Goal: Communication & Community: Answer question/provide support

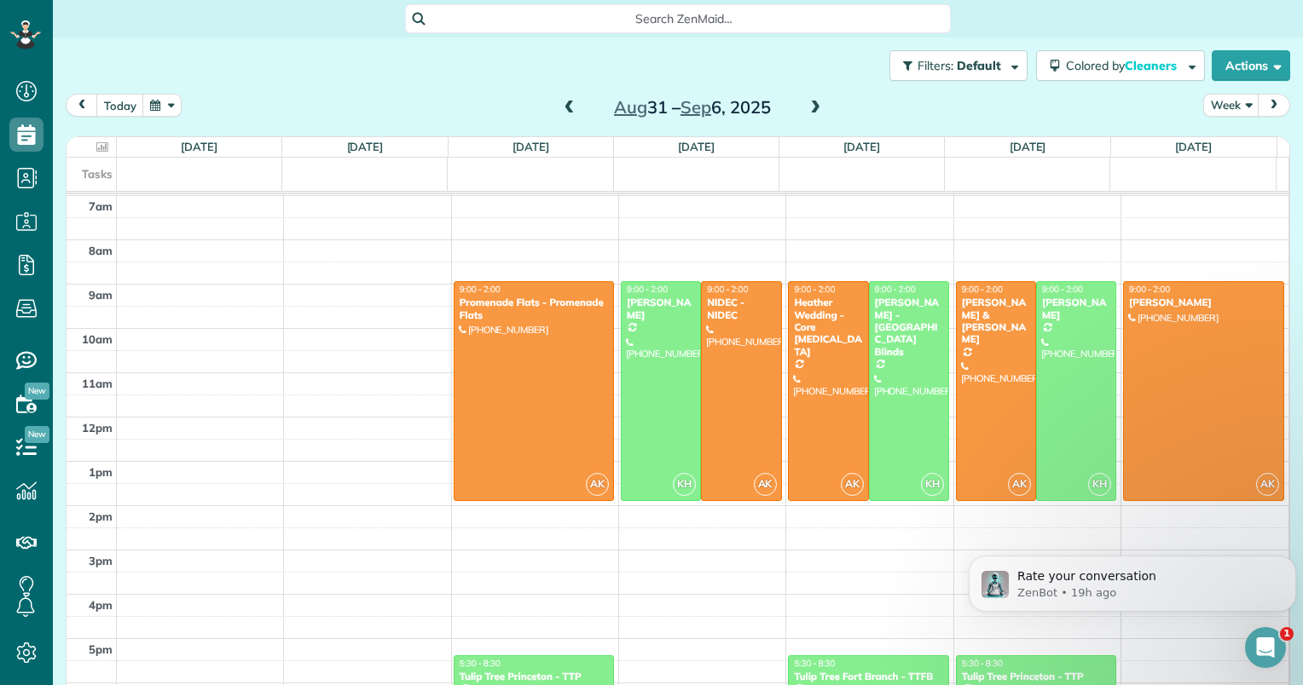
scroll to position [392, 0]
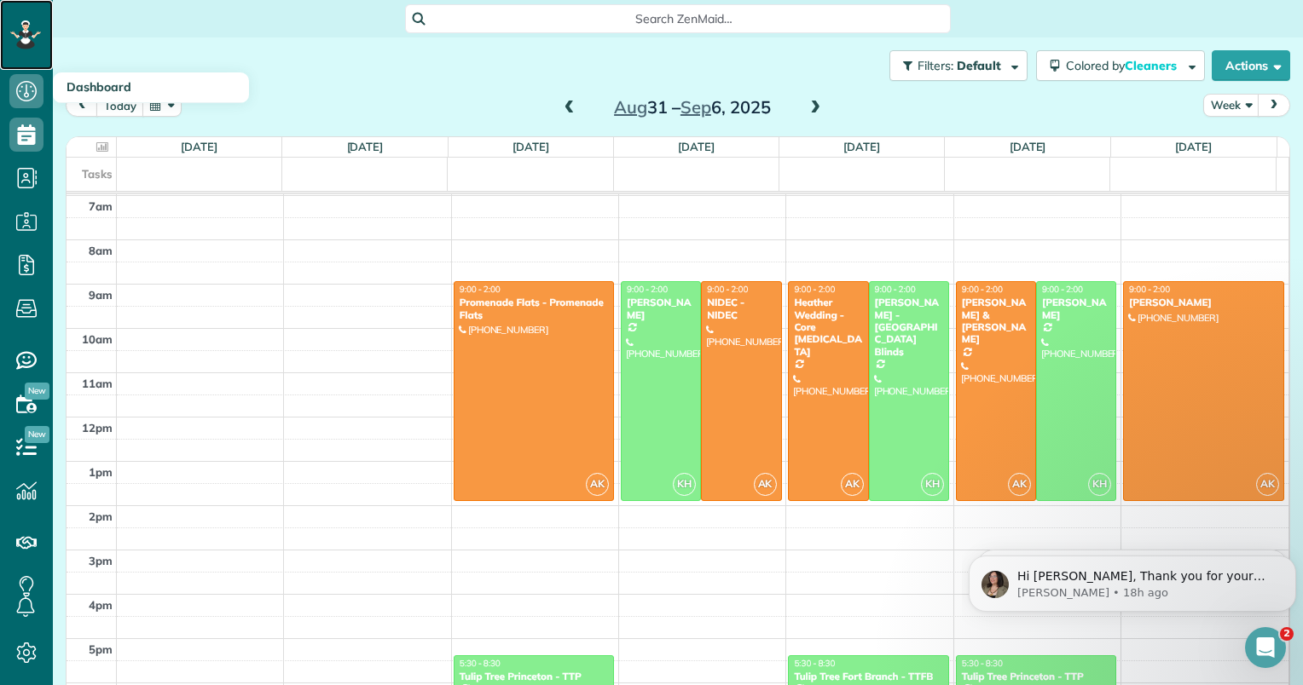
click at [9, 21] on div at bounding box center [25, 35] width 51 height 70
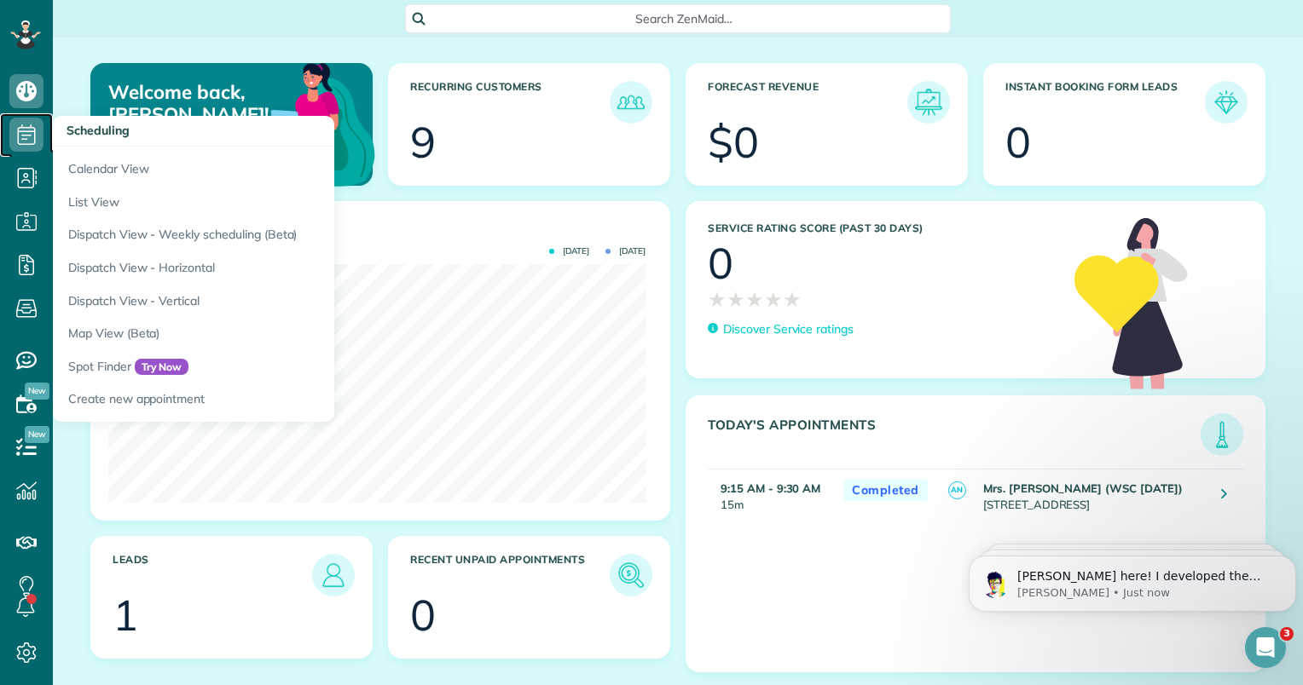
click at [30, 139] on icon at bounding box center [26, 135] width 34 height 34
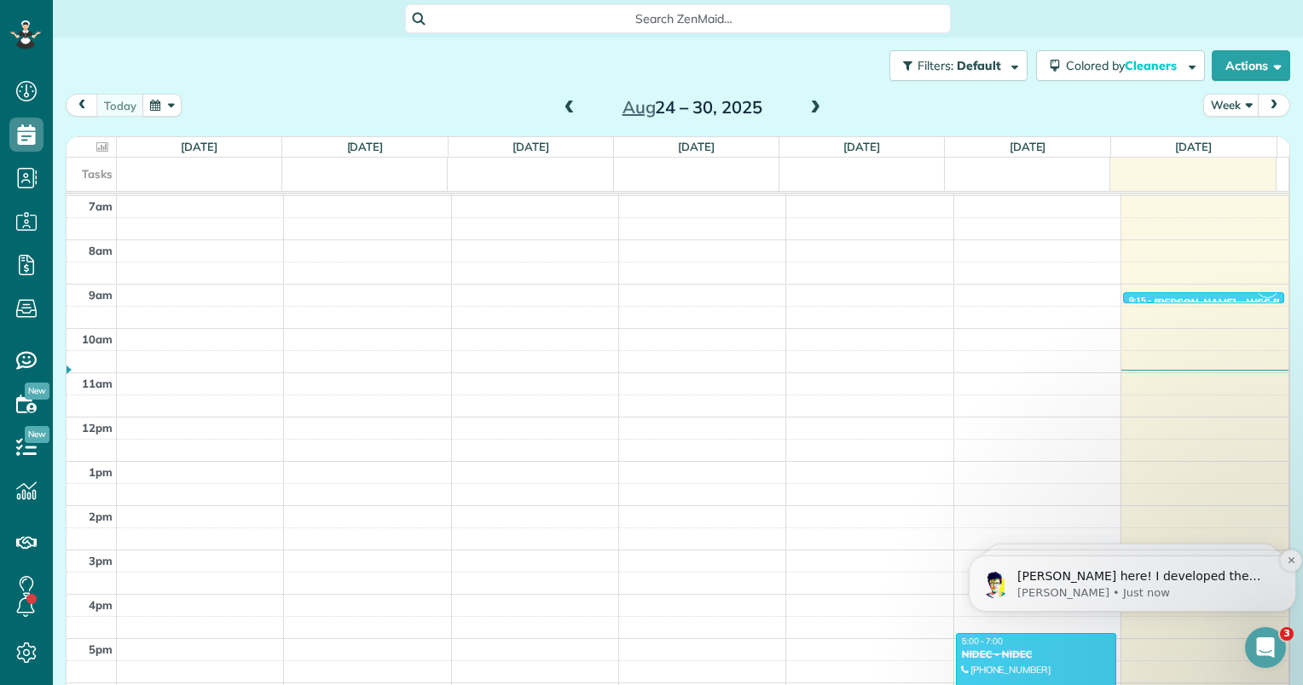
click at [1153, 598] on p "Alexandre • Just now" at bounding box center [1145, 593] width 257 height 15
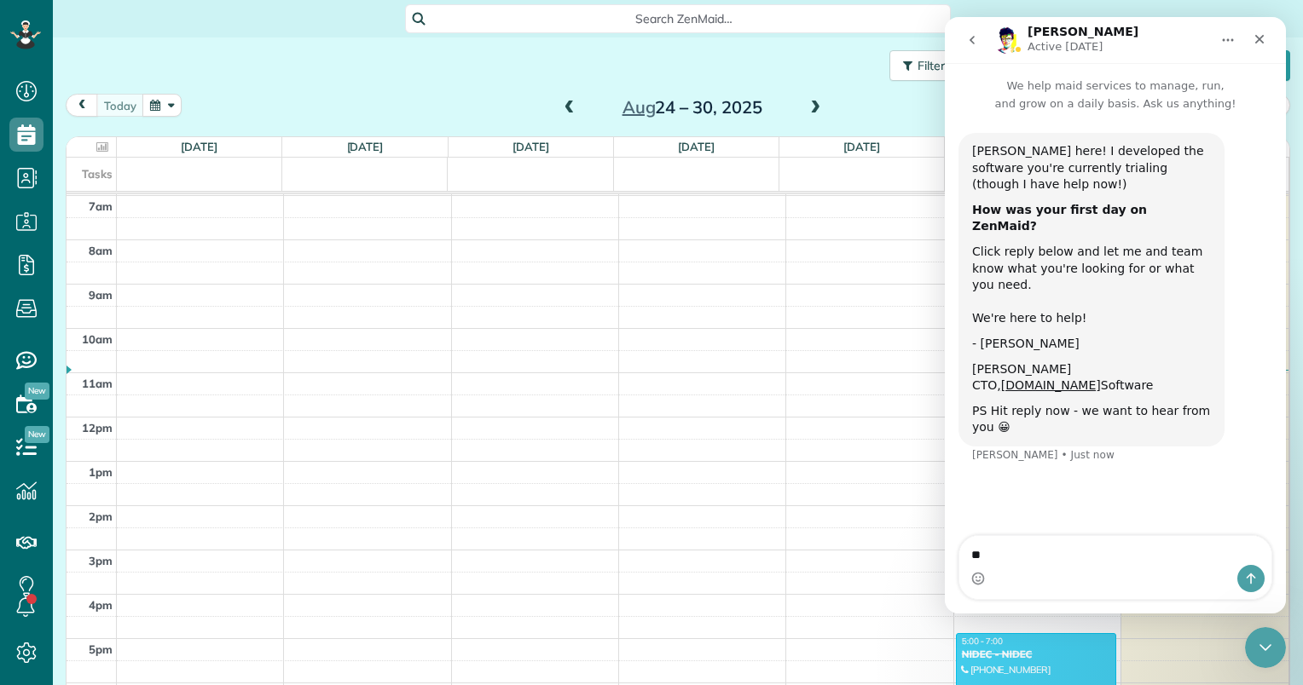
type textarea "*"
type textarea "**********"
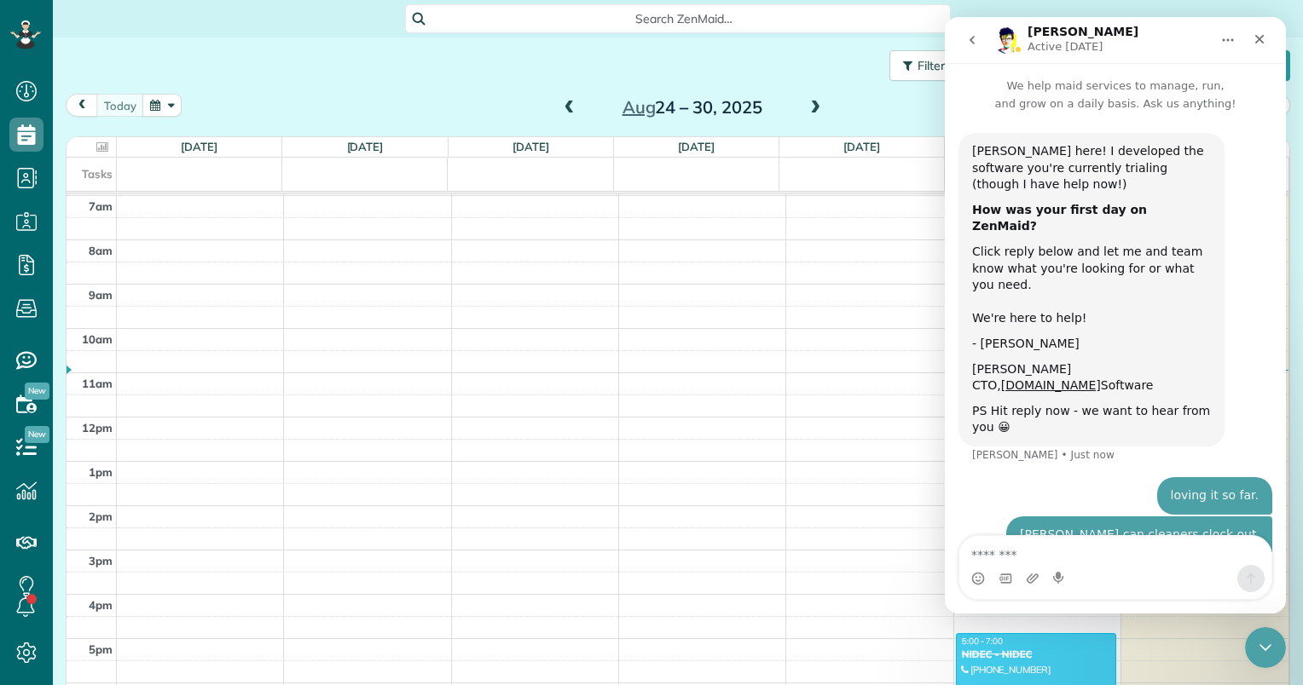
scroll to position [2, 0]
click at [1255, 43] on icon "Close" at bounding box center [1259, 39] width 14 height 14
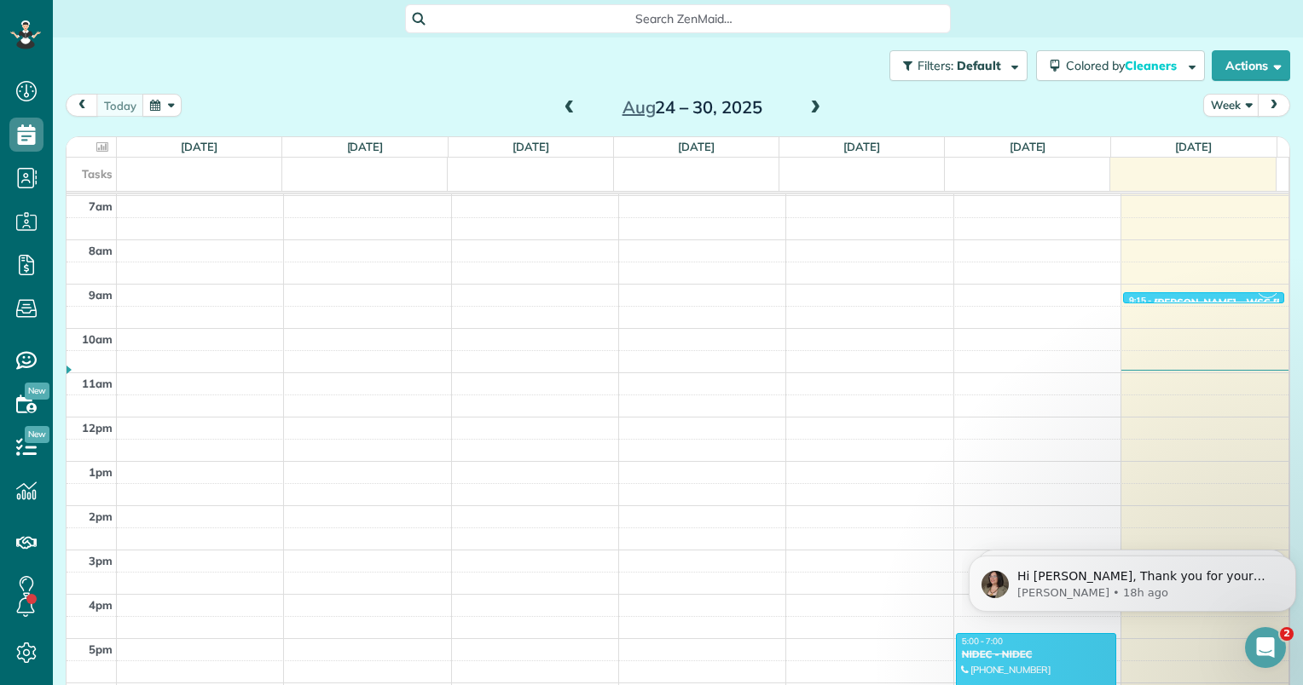
scroll to position [0, 0]
click at [1171, 581] on p "Hi [PERSON_NAME], Thank you for your time [DATE]! It was lovely meeting both. y…" at bounding box center [1145, 577] width 257 height 17
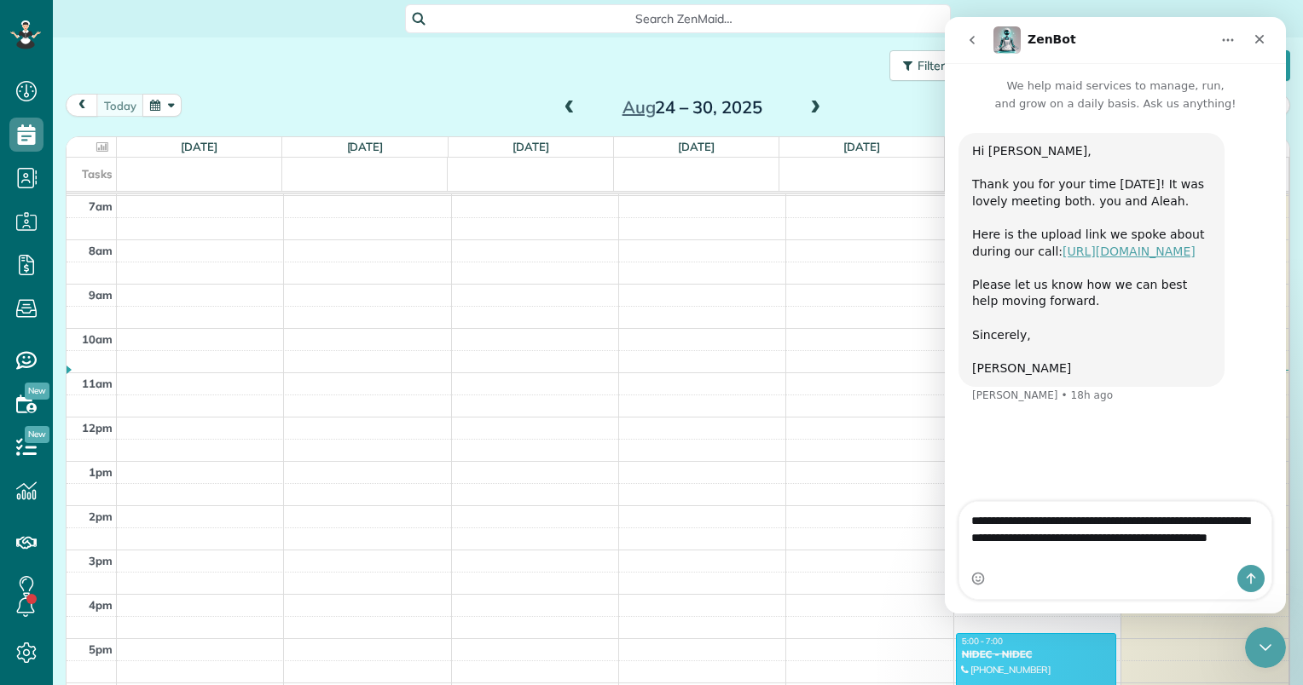
type textarea "**********"
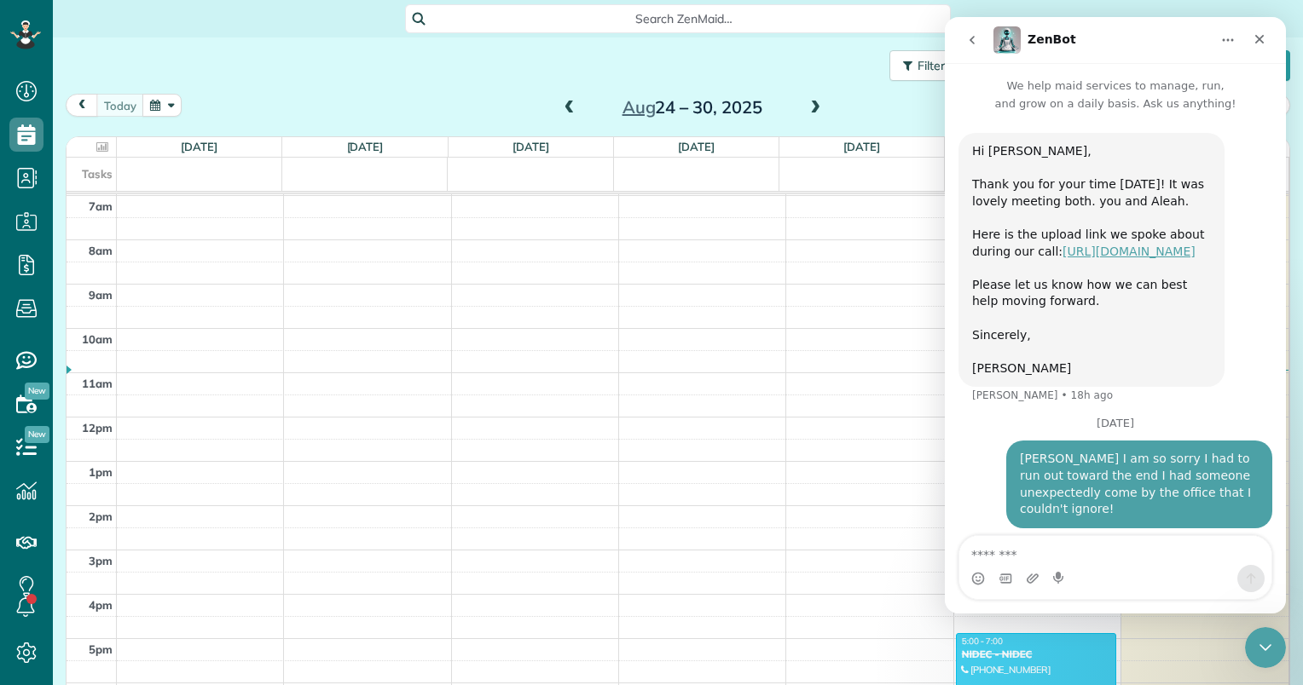
scroll to position [27, 0]
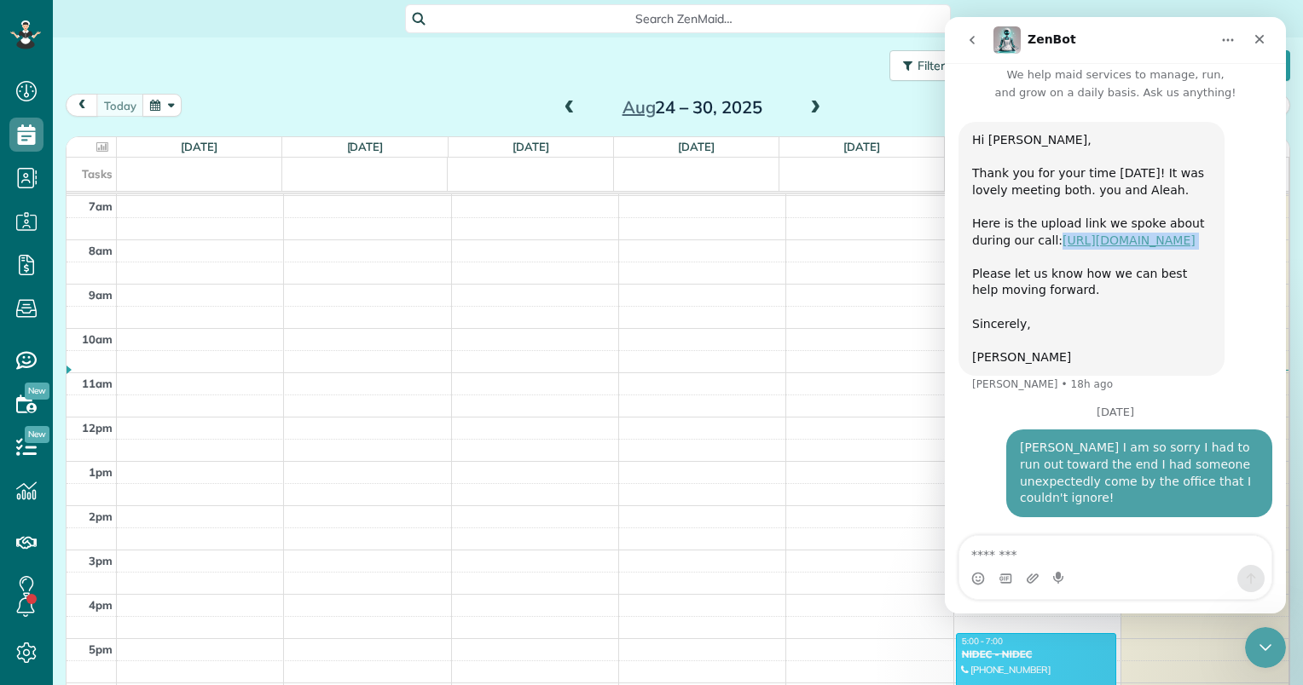
drag, startPoint x: 1088, startPoint y: 269, endPoint x: 965, endPoint y: 246, distance: 124.9
click at [965, 246] on div "Hi Laura, Thank you for your time today! It was lovely meeting both. you and Al…" at bounding box center [1091, 249] width 266 height 254
copy link "https://www.zenmaid.com/concierge-onboarding-form/"
click at [1261, 640] on icon "Close Intercom Messenger" at bounding box center [1262, 645] width 20 height 20
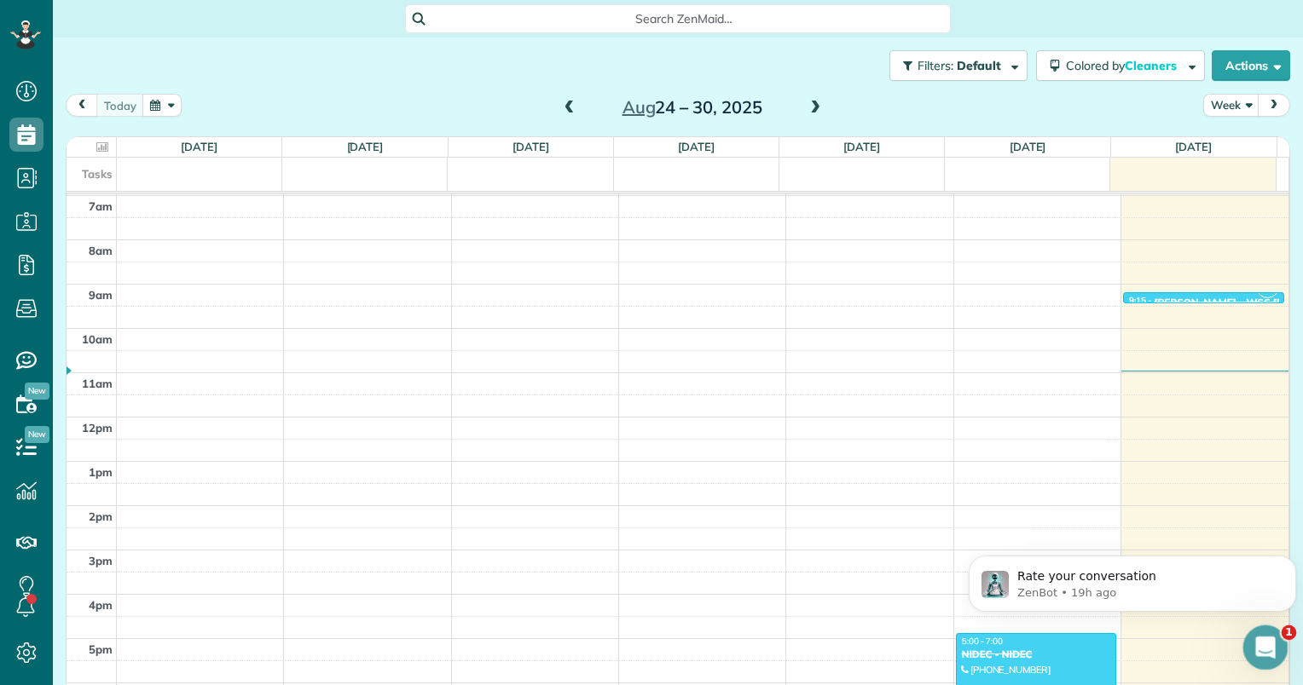
scroll to position [0, 0]
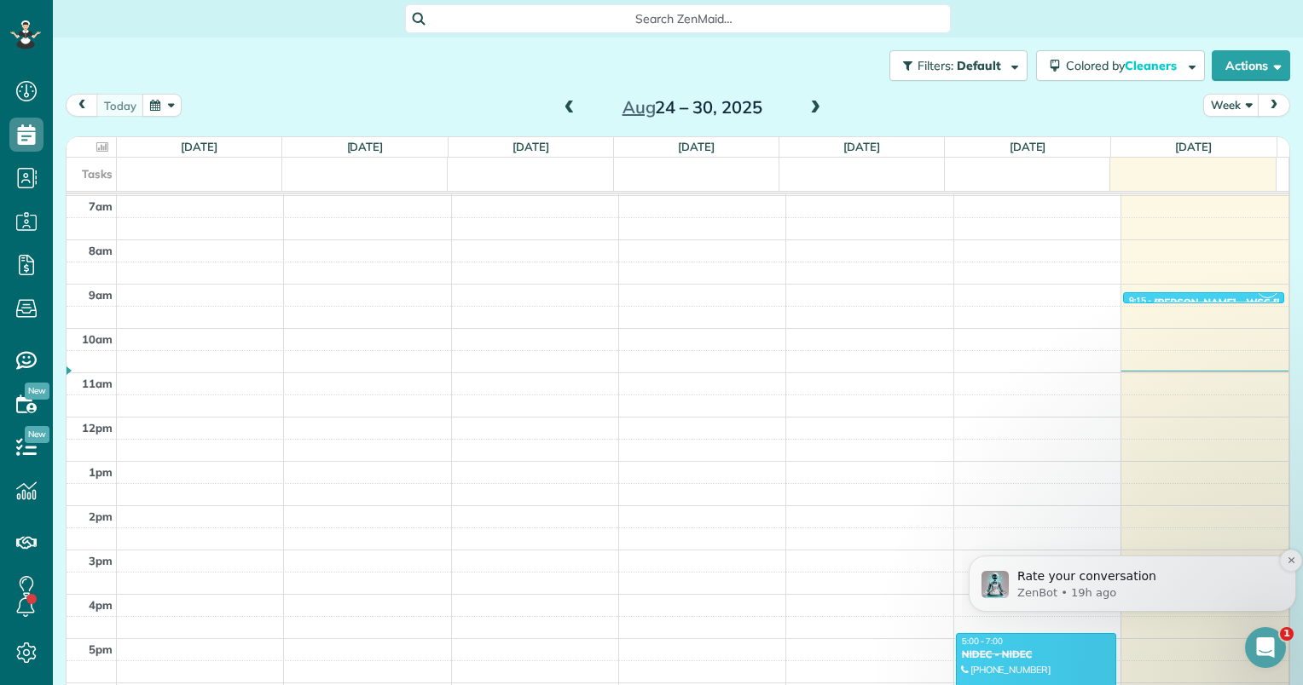
click at [1135, 568] on div "Rate your conversation" at bounding box center [1145, 577] width 263 height 22
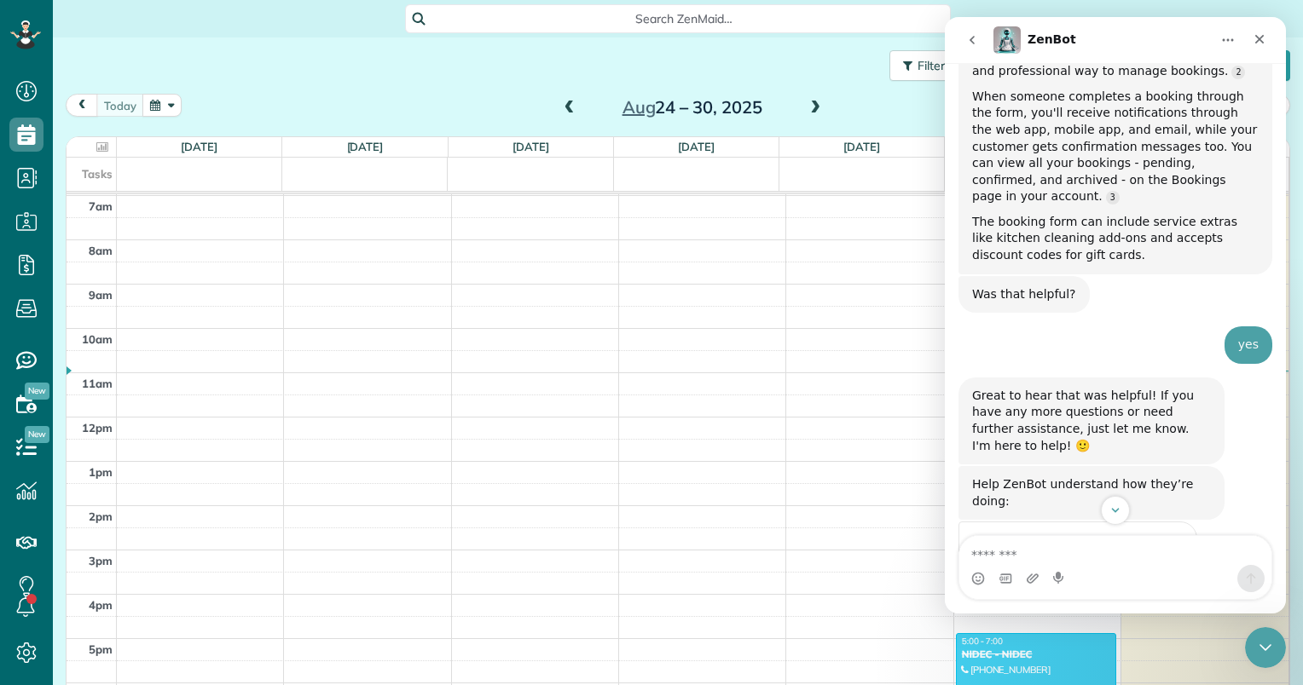
scroll to position [392, 0]
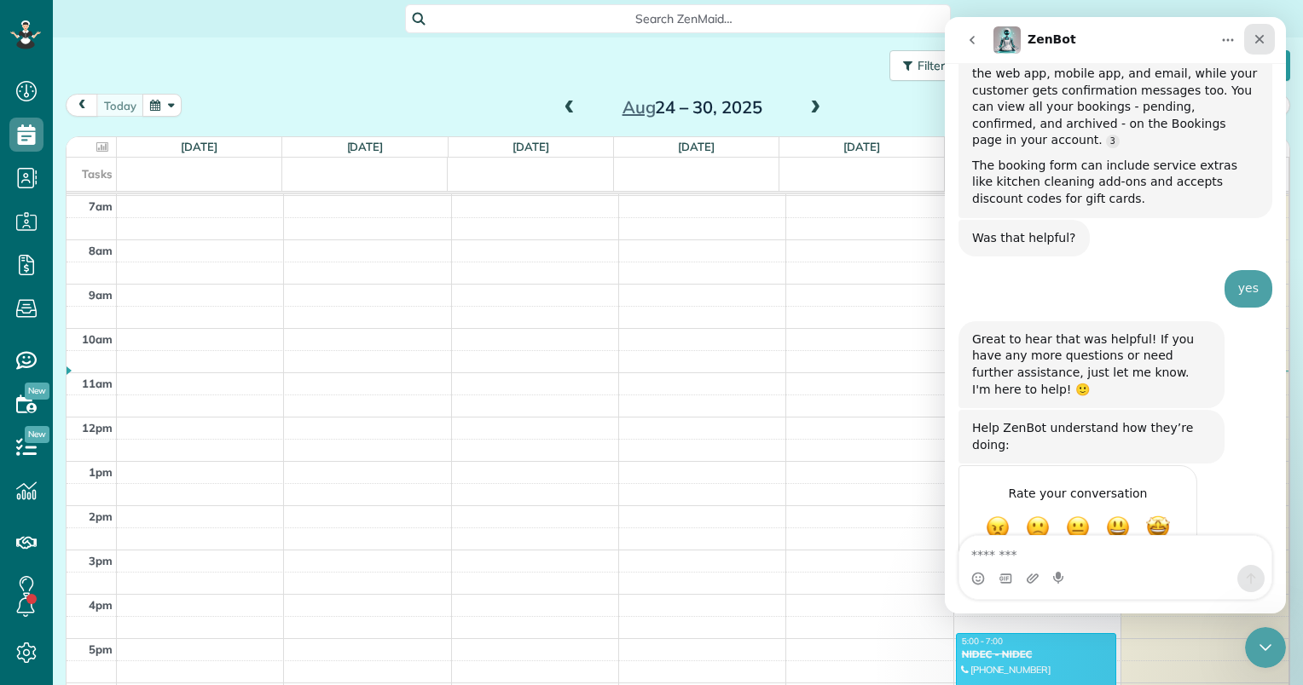
click at [1257, 43] on icon "Close" at bounding box center [1259, 39] width 14 height 14
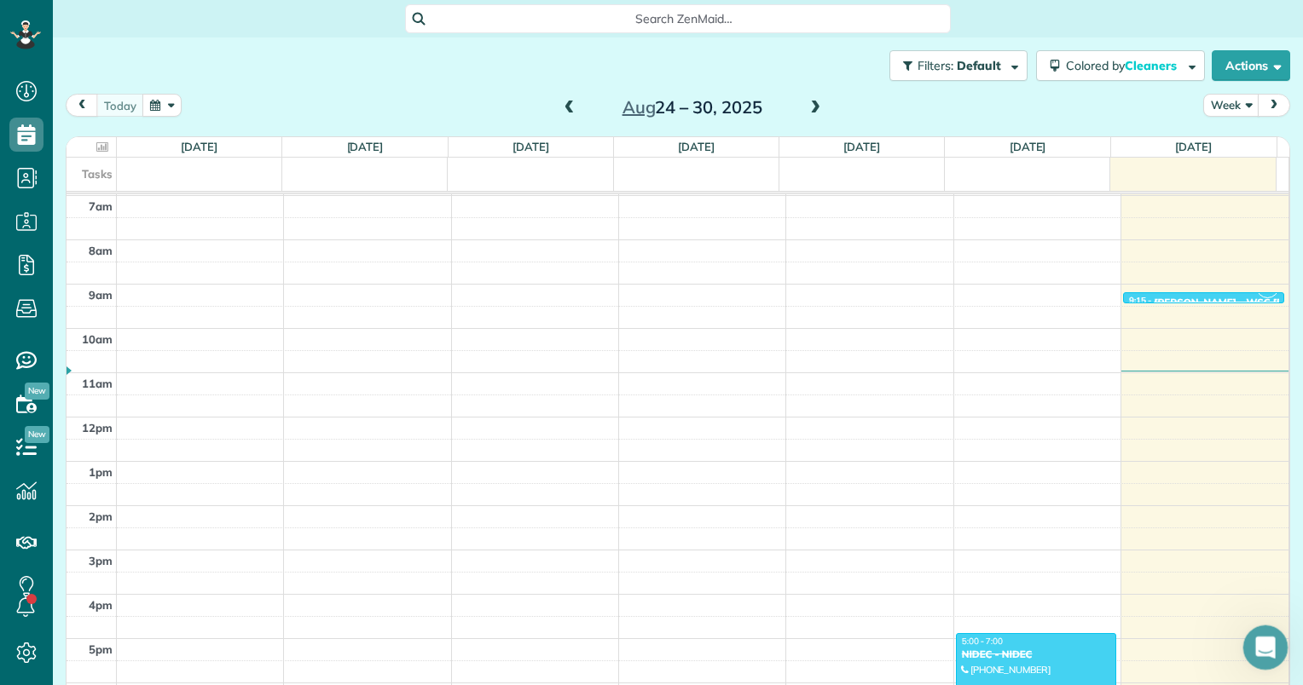
click at [1255, 641] on icon "Open Intercom Messenger" at bounding box center [1263, 646] width 28 height 28
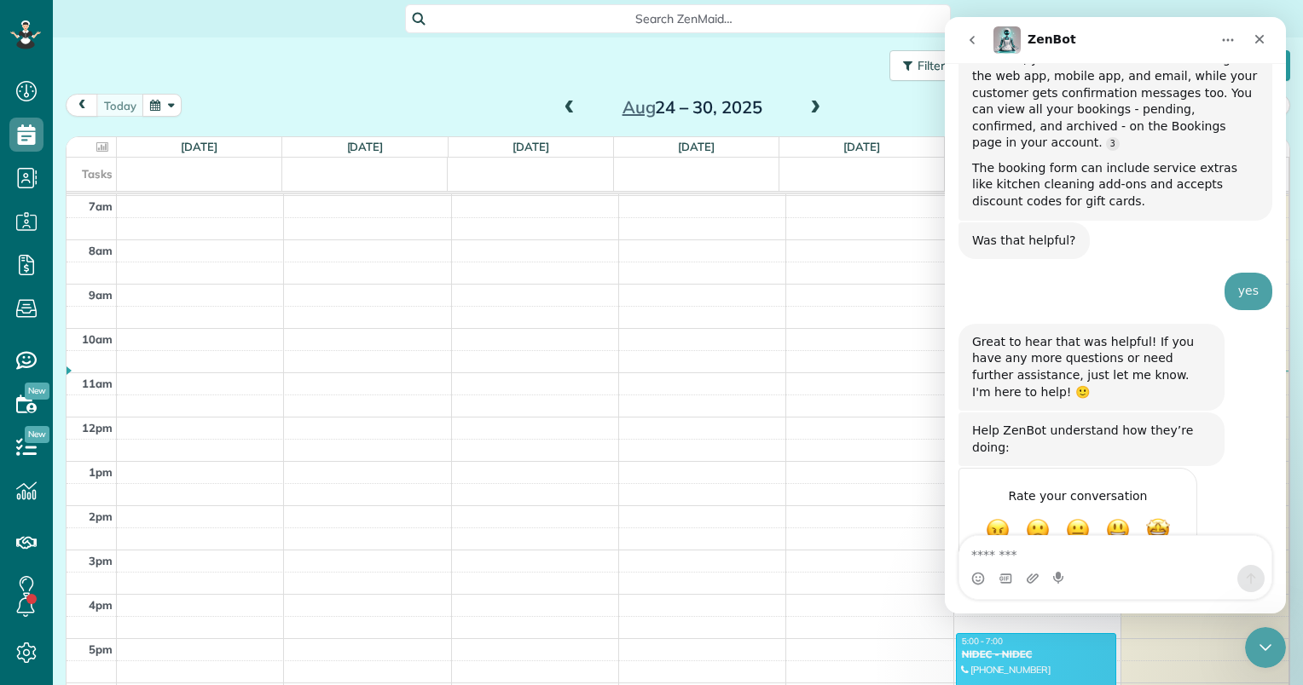
click at [1226, 40] on icon "Home" at bounding box center [1228, 40] width 14 height 14
click at [1154, 233] on div "Was that helpful? ZenBot • 19h ago" at bounding box center [1115, 247] width 314 height 51
click at [972, 39] on icon "go back" at bounding box center [972, 40] width 14 height 14
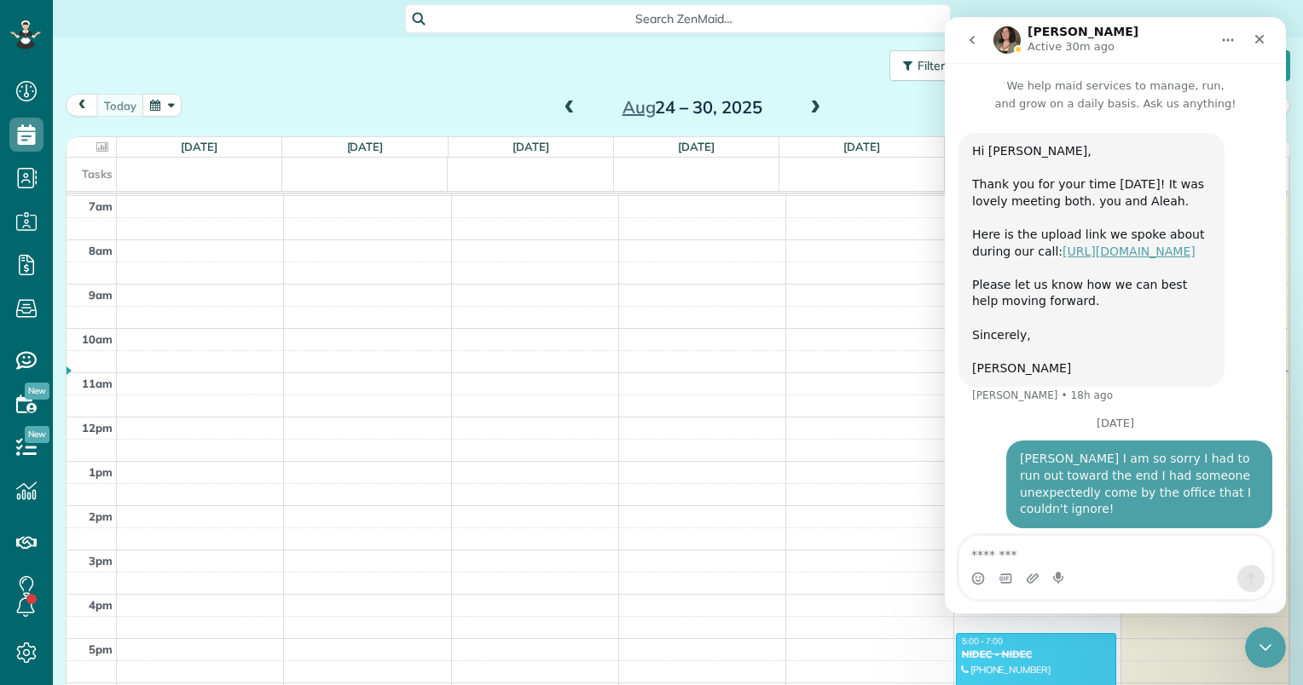
scroll to position [27, 0]
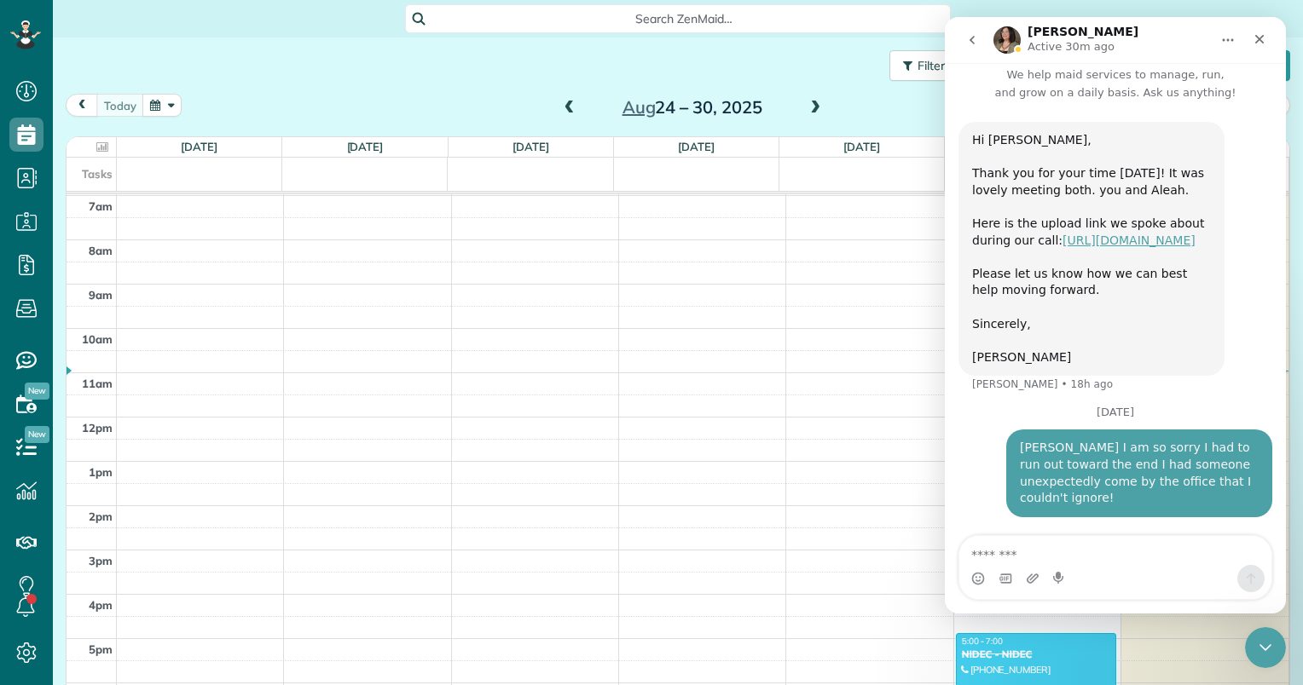
click at [972, 45] on icon "go back" at bounding box center [972, 40] width 14 height 14
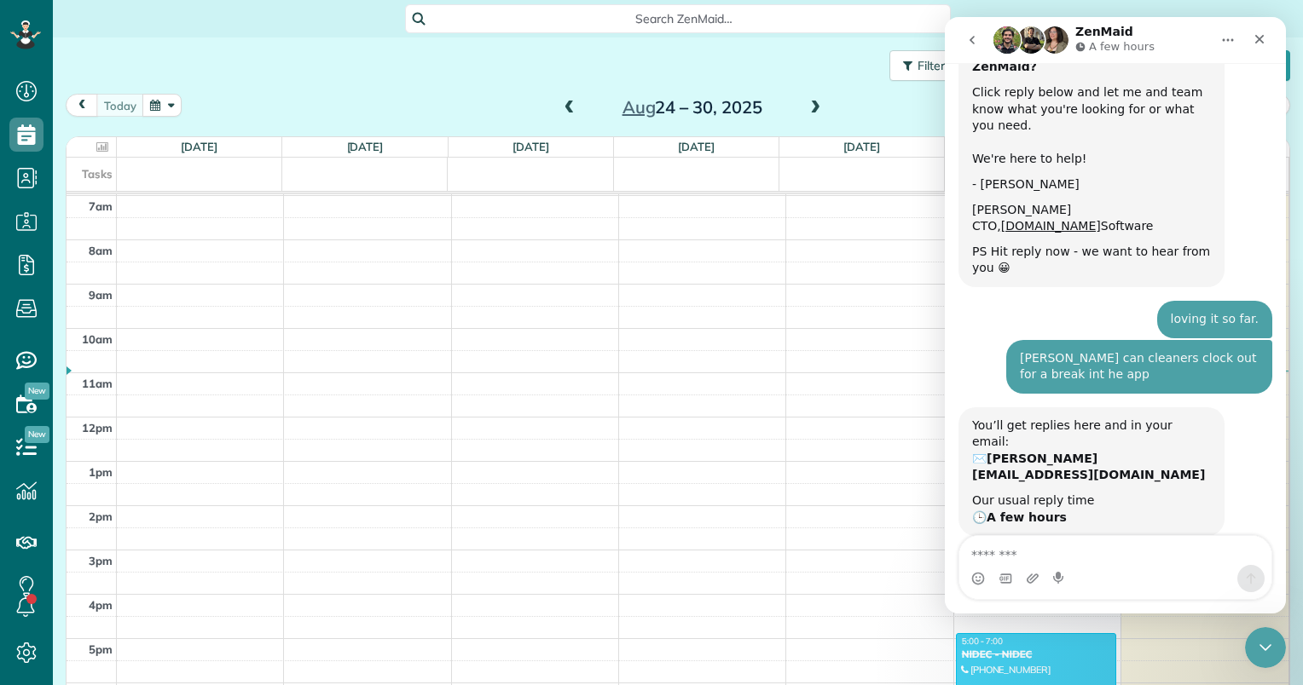
scroll to position [158, 0]
click at [1256, 41] on icon "Close" at bounding box center [1259, 39] width 9 height 9
